Goal: Transaction & Acquisition: Download file/media

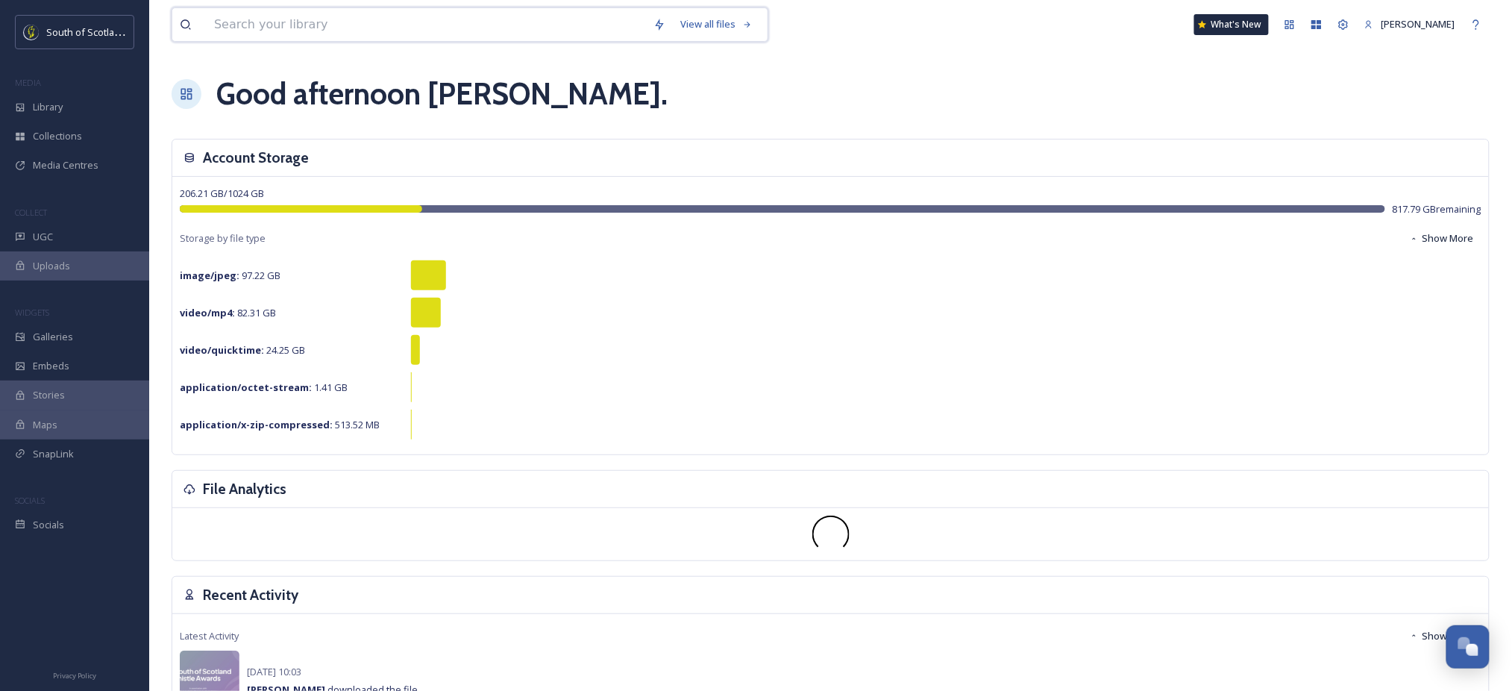
click at [542, 29] on input at bounding box center [426, 24] width 439 height 33
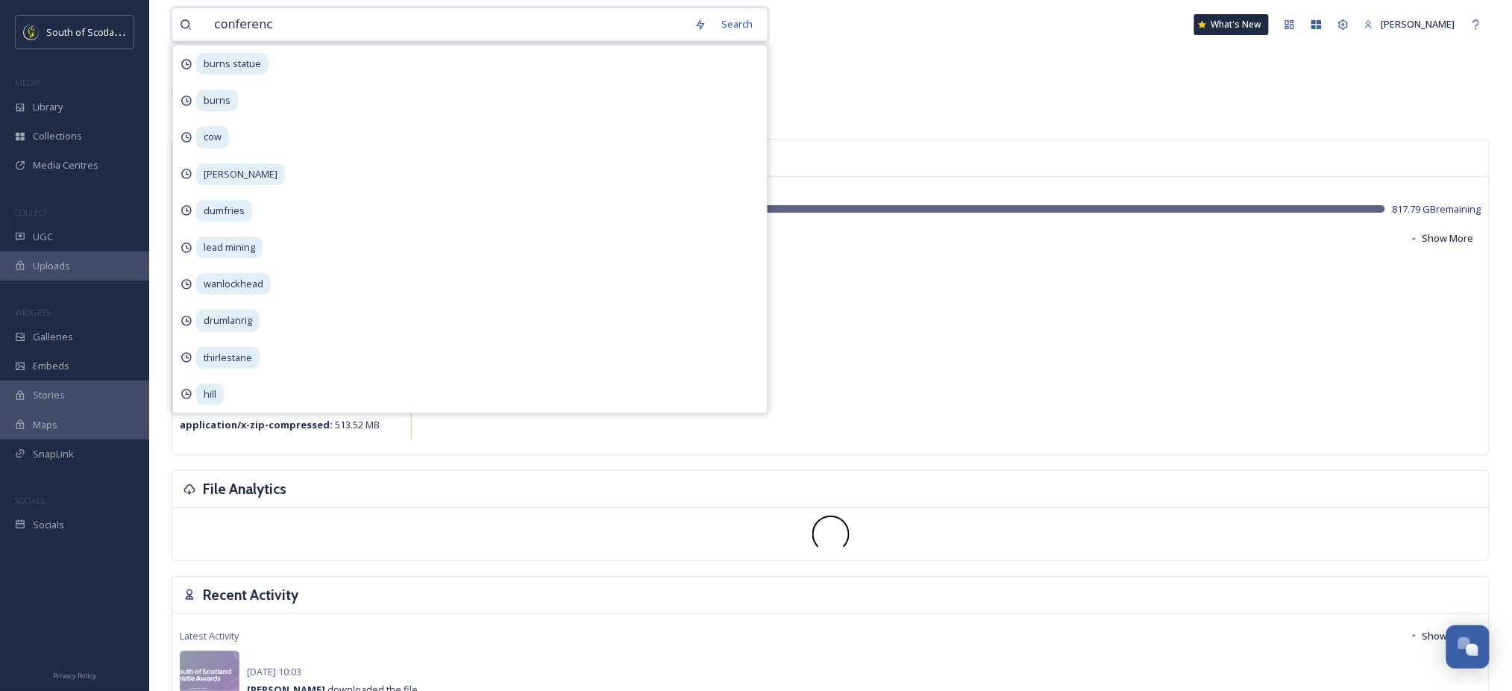
type input "conference"
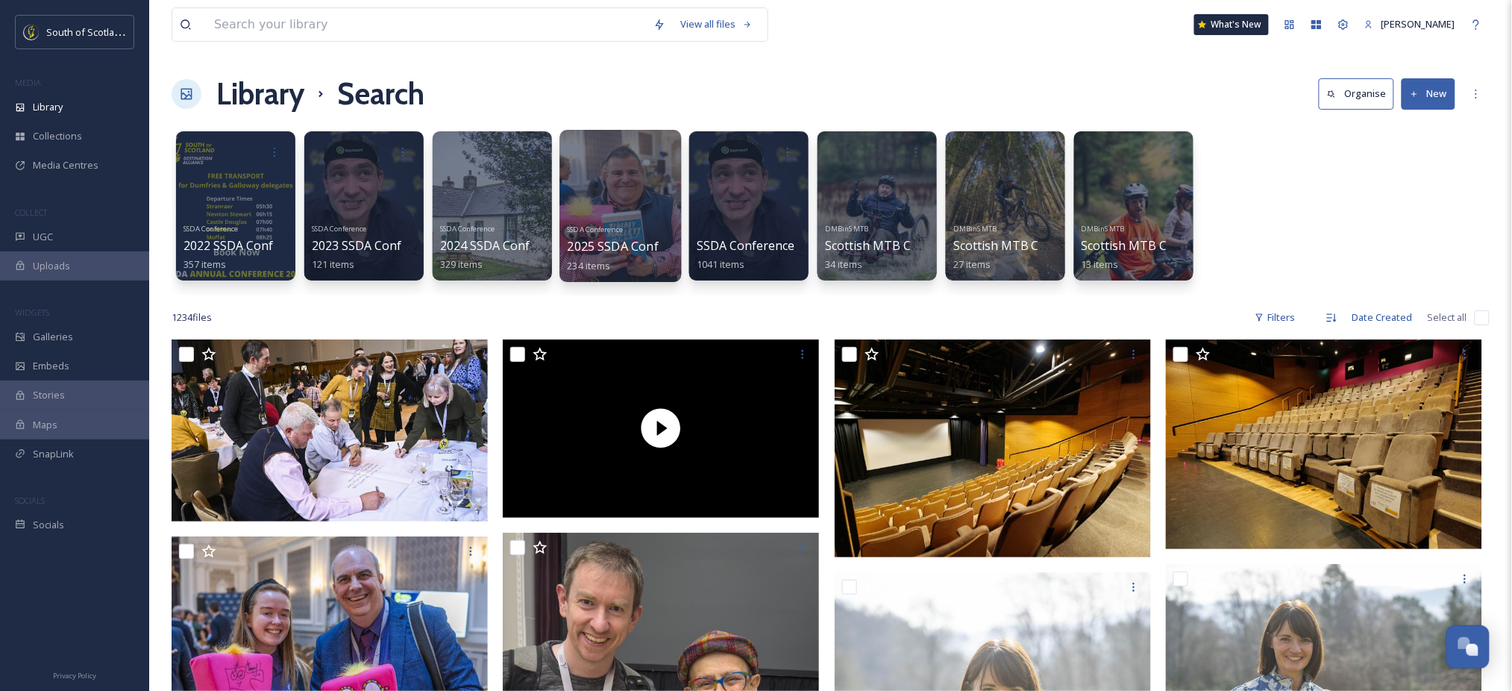
click at [616, 208] on div at bounding box center [621, 206] width 122 height 152
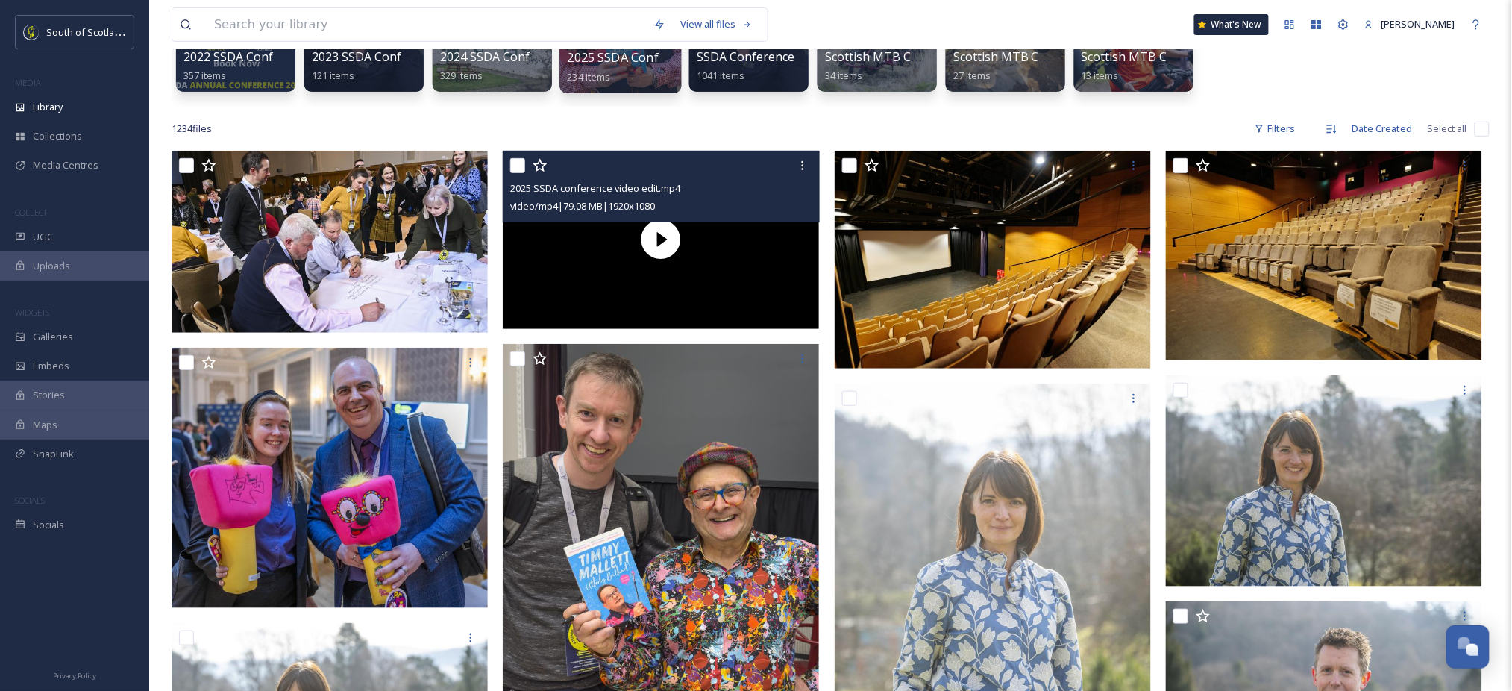
scroll to position [190, 0]
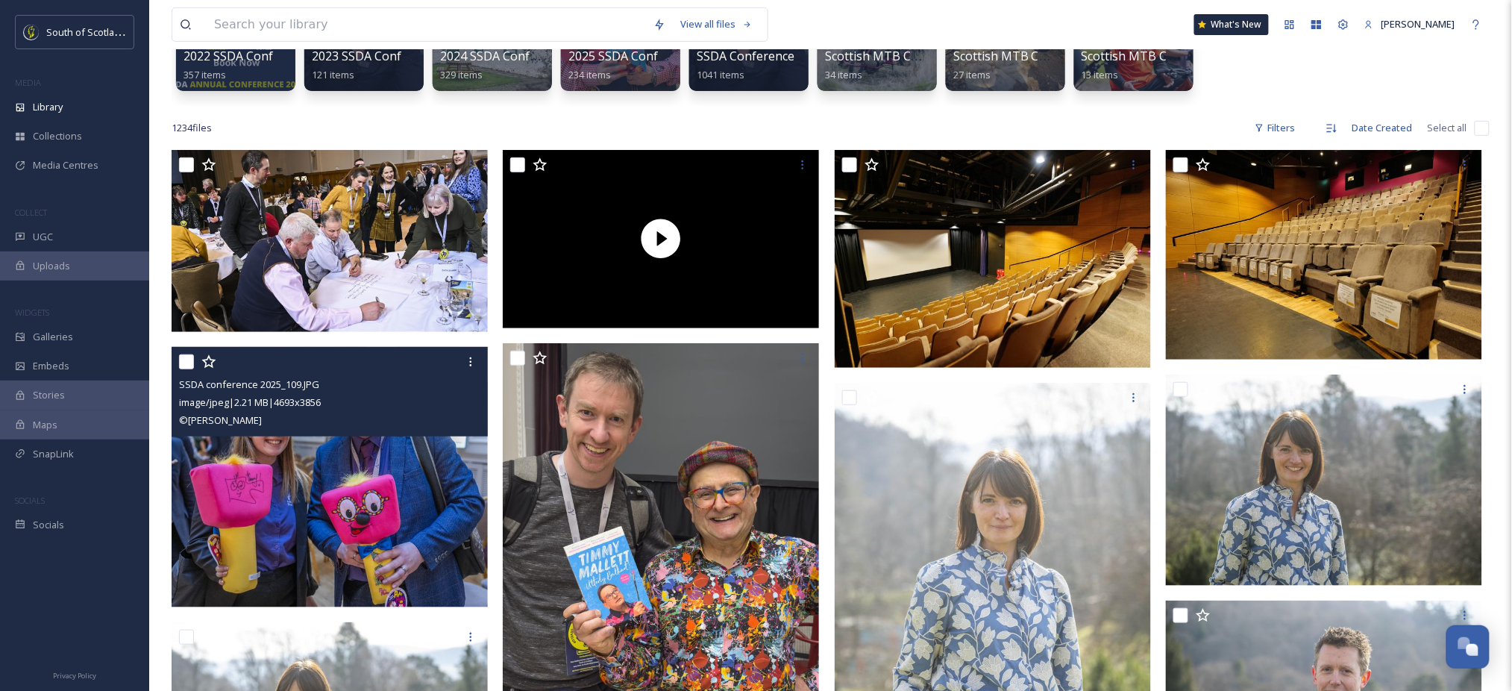
click at [395, 469] on img at bounding box center [330, 477] width 316 height 260
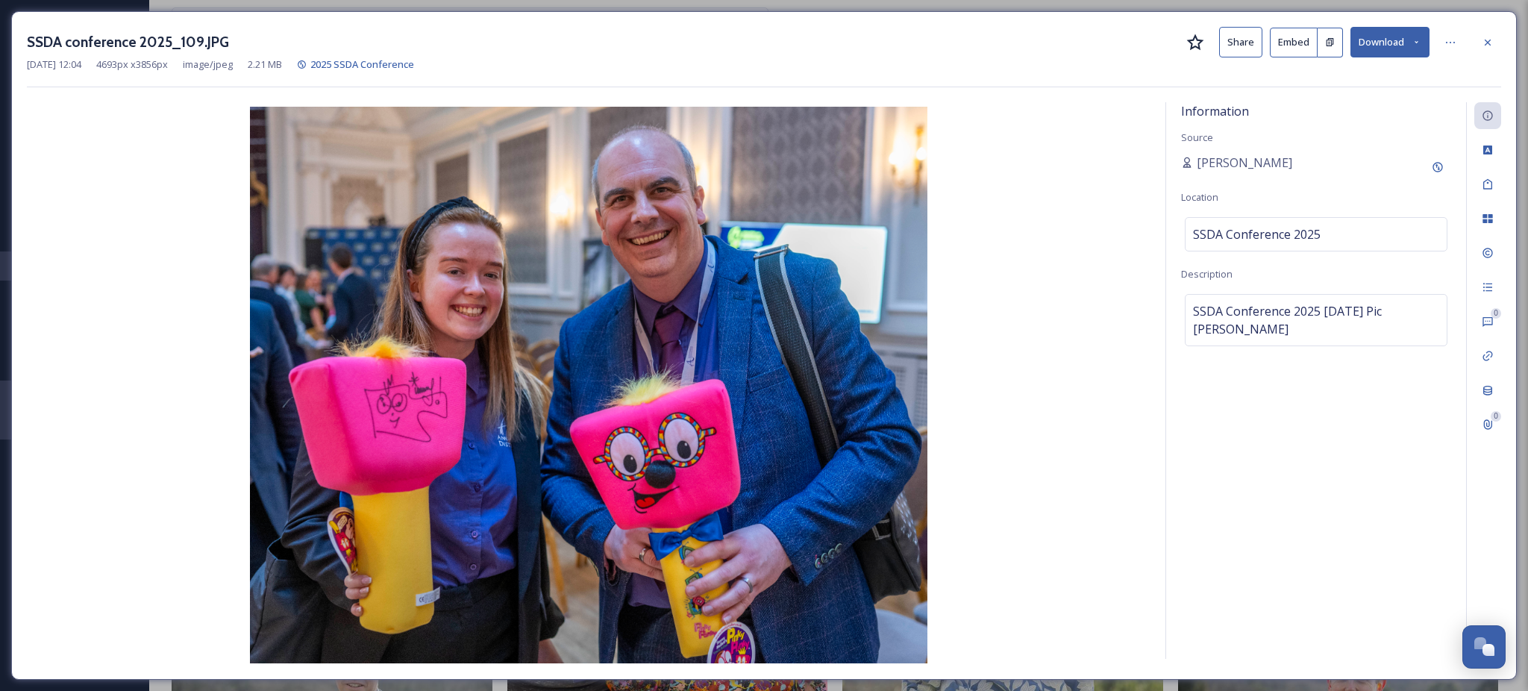
click at [1388, 49] on button "Download" at bounding box center [1389, 42] width 79 height 31
click at [1343, 81] on span "Download Original (4693 x 3856)" at bounding box center [1350, 76] width 141 height 14
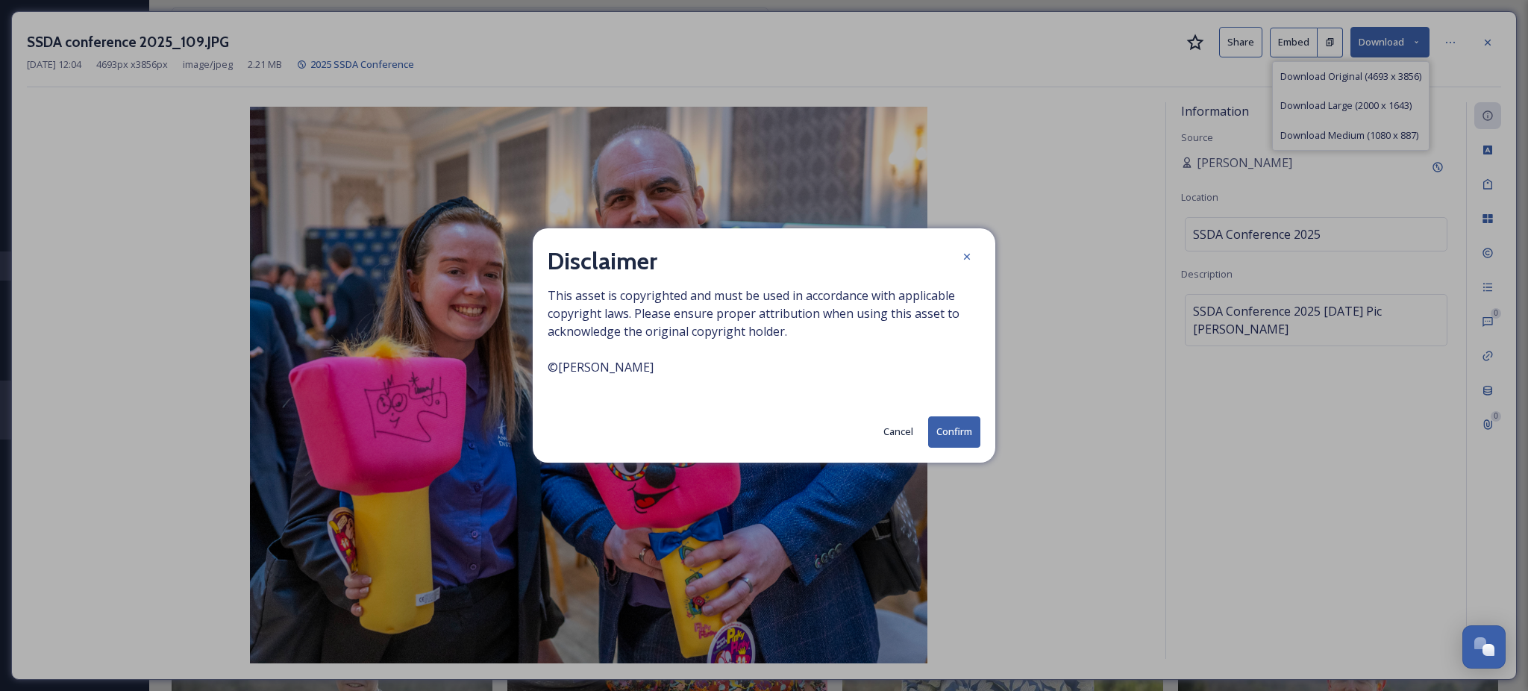
click at [956, 436] on button "Confirm" at bounding box center [954, 431] width 52 height 31
